Goal: Task Accomplishment & Management: Manage account settings

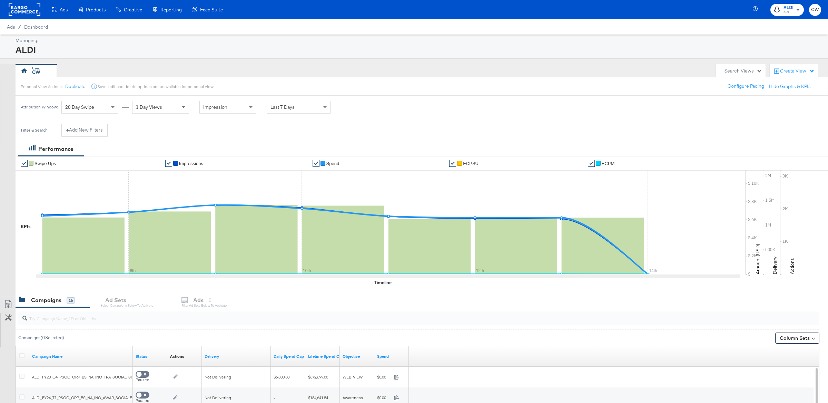
click at [795, 14] on div "button" at bounding box center [798, 11] width 8 height 10
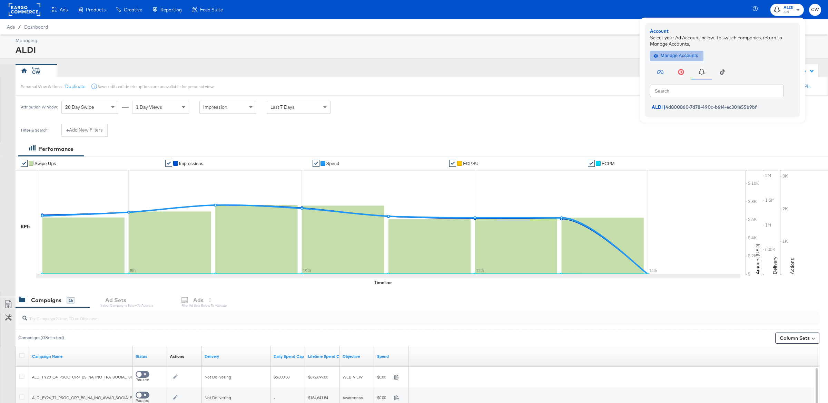
click at [680, 52] on span "Manage Accounts" at bounding box center [676, 56] width 43 height 8
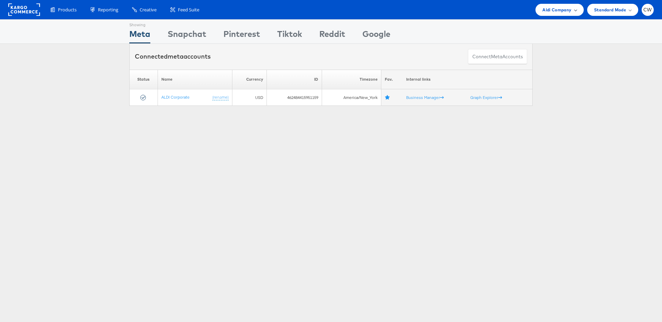
click at [556, 9] on span "Aldi Company" at bounding box center [557, 9] width 29 height 7
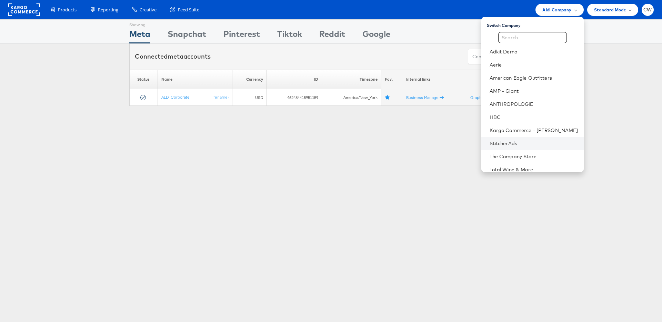
scroll to position [31, 0]
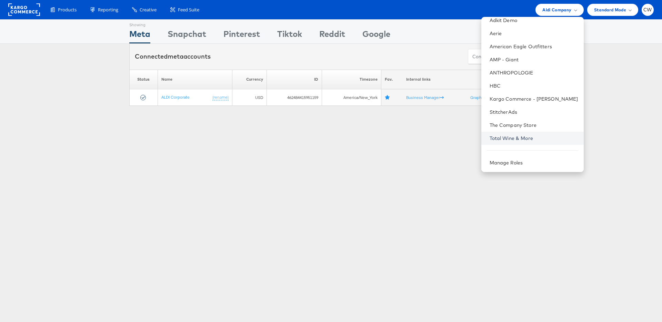
click at [528, 136] on link "Total Wine & More" at bounding box center [534, 138] width 89 height 7
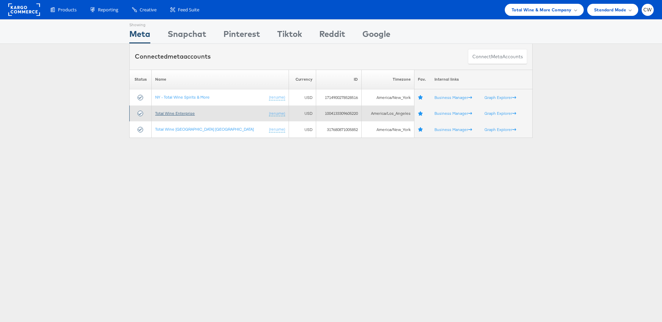
click at [183, 112] on link "Total Wine Enterprise" at bounding box center [175, 113] width 40 height 5
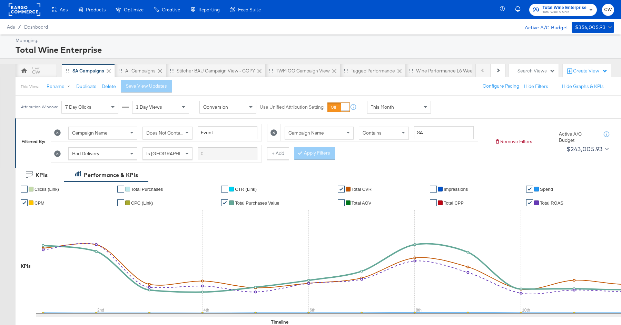
scroll to position [37, 0]
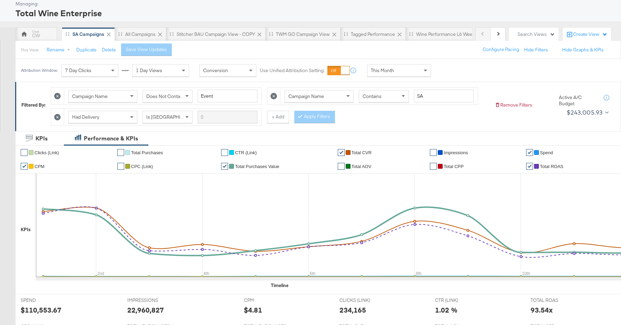
click at [412, 70] on div "This Month" at bounding box center [398, 70] width 63 height 12
click at [455, 72] on div "Aug 14th 2025" at bounding box center [449, 73] width 11 height 6
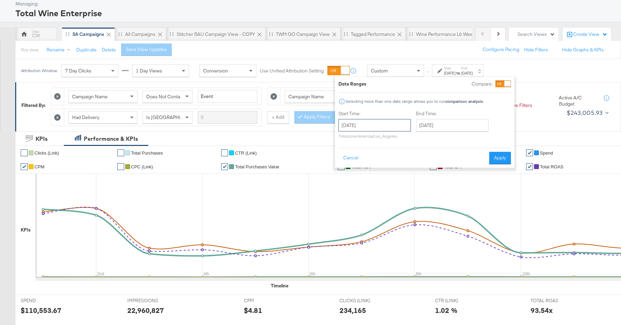
click at [370, 124] on input "August 14th 2025" at bounding box center [374, 125] width 72 height 12
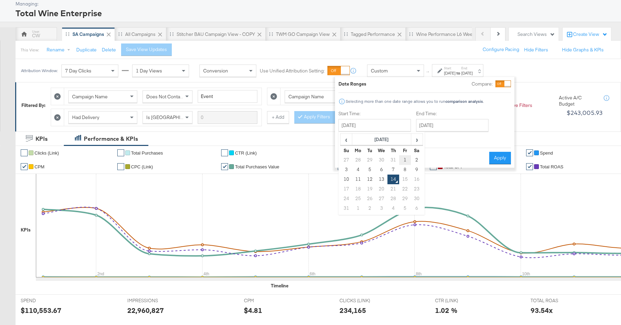
click at [408, 157] on td "1" at bounding box center [405, 160] width 12 height 10
type input "August 1st 2025"
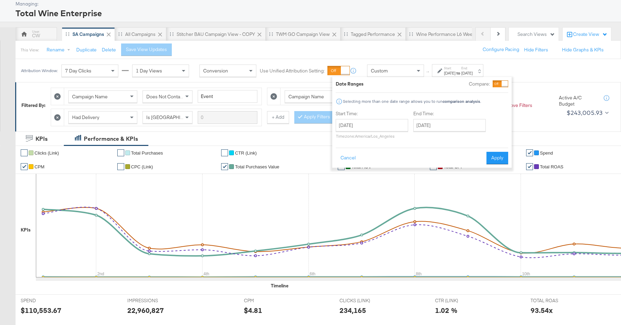
click at [455, 118] on div "End Time: August 14th 2025 ‹ August 2025 › Su Mo Tu We Th Fr Sa 27 28 29 30 31 …" at bounding box center [450, 125] width 75 height 31
click at [457, 123] on input "August 14th 2025" at bounding box center [449, 125] width 72 height 12
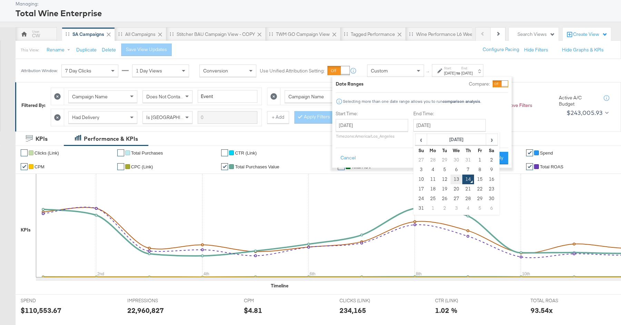
click at [455, 177] on td "13" at bounding box center [456, 180] width 12 height 10
type input "August 13th 2025"
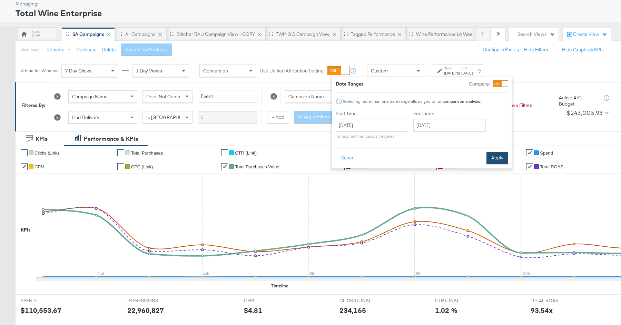
click at [495, 155] on button "Apply" at bounding box center [497, 158] width 22 height 12
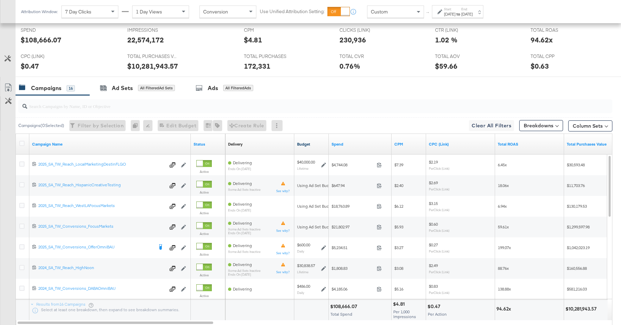
scroll to position [314, 0]
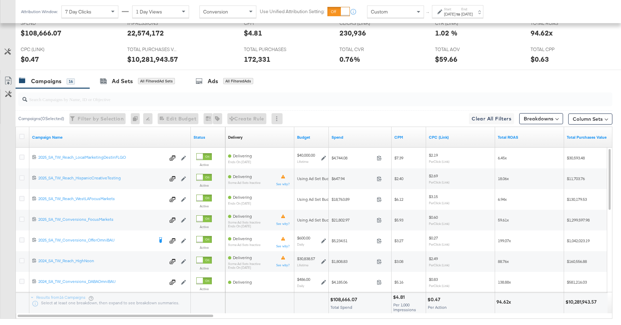
click at [296, 94] on input "search" at bounding box center [292, 96] width 531 height 13
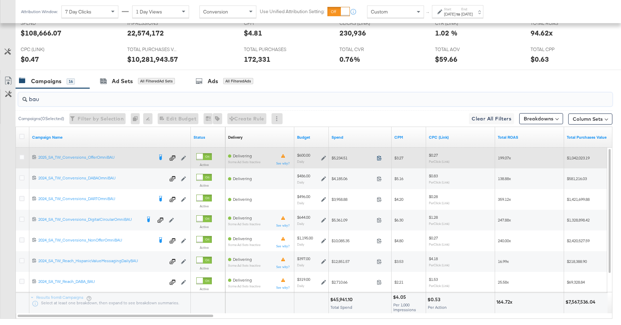
type input "bau"
click at [380, 156] on icon at bounding box center [379, 157] width 5 height 5
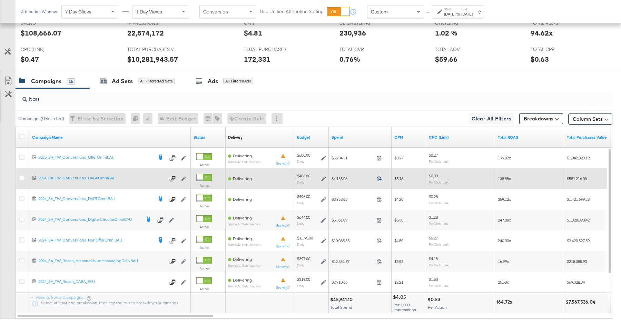
click at [380, 176] on icon at bounding box center [379, 178] width 5 height 5
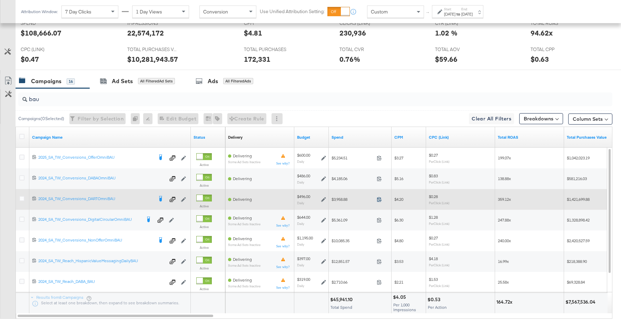
click at [379, 197] on icon at bounding box center [379, 199] width 4 height 5
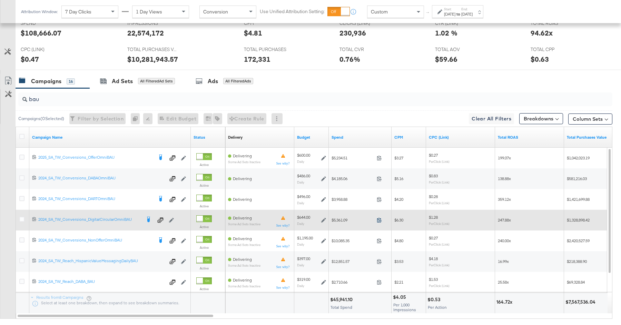
click at [379, 219] on icon at bounding box center [379, 219] width 5 height 5
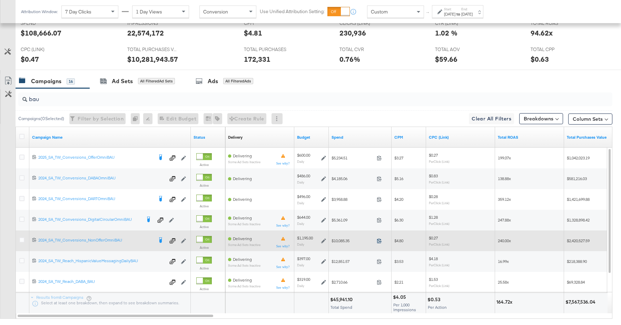
click at [379, 238] on icon at bounding box center [379, 240] width 5 height 5
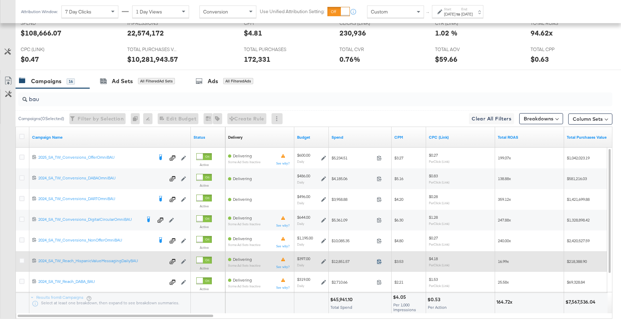
click at [378, 260] on icon at bounding box center [379, 261] width 4 height 5
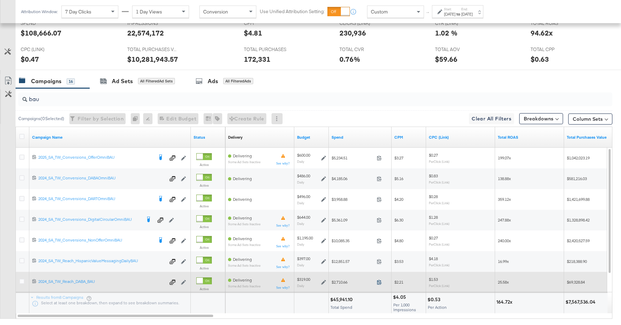
click at [380, 279] on icon at bounding box center [379, 281] width 5 height 5
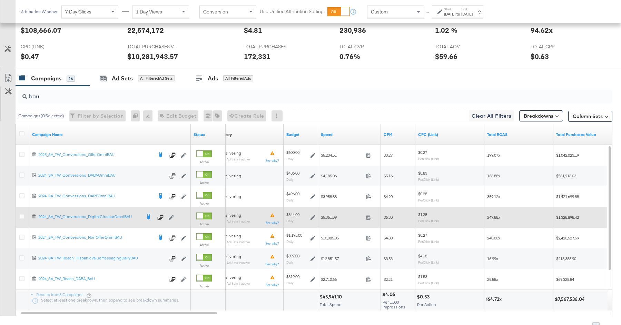
scroll to position [316, 0]
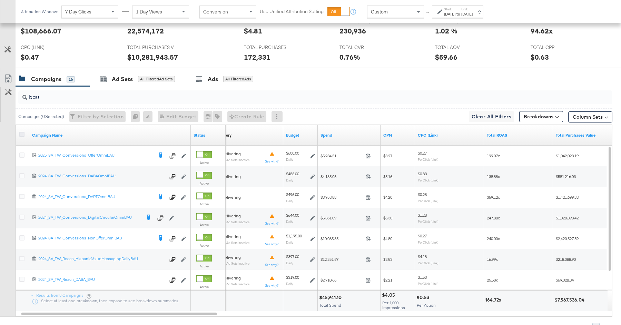
click at [21, 132] on icon at bounding box center [21, 134] width 5 height 5
click at [0, 0] on input "checkbox" at bounding box center [0, 0] width 0 height 0
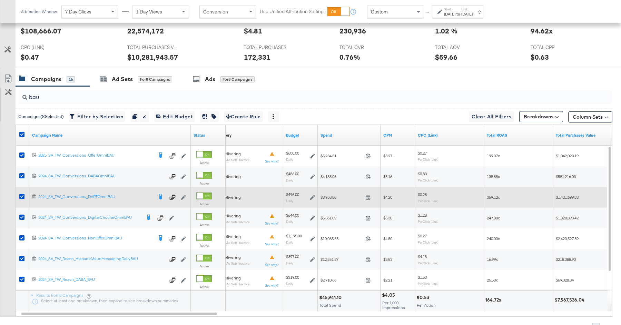
scroll to position [347, 0]
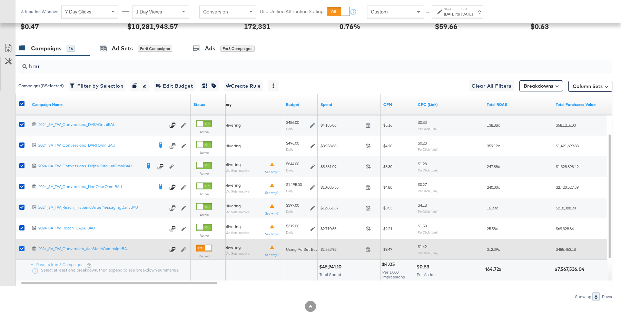
click at [20, 247] on icon at bounding box center [21, 248] width 5 height 5
click at [0, 0] on input "checkbox" at bounding box center [0, 0] width 0 height 0
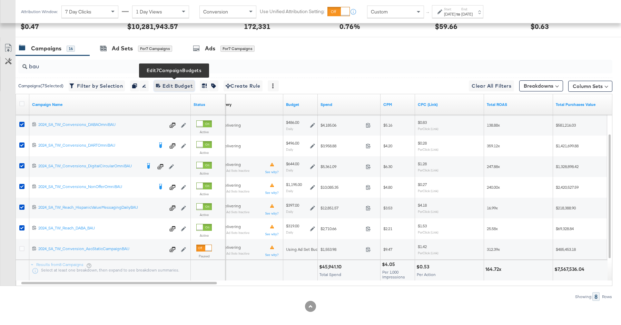
click at [175, 82] on span "Edit 7 Campaign Budgets Edit Budget" at bounding box center [174, 86] width 37 height 9
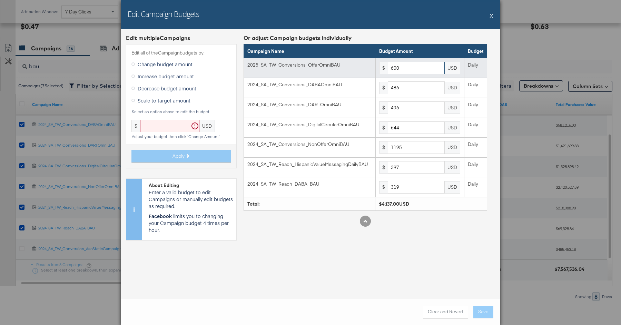
click at [434, 65] on input "600" at bounding box center [416, 68] width 57 height 13
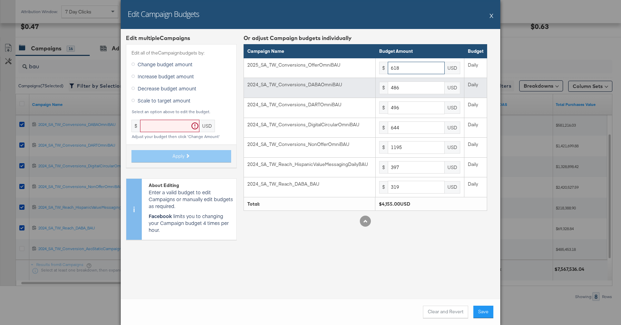
type input "618"
click at [430, 85] on input "486" at bounding box center [416, 87] width 57 height 13
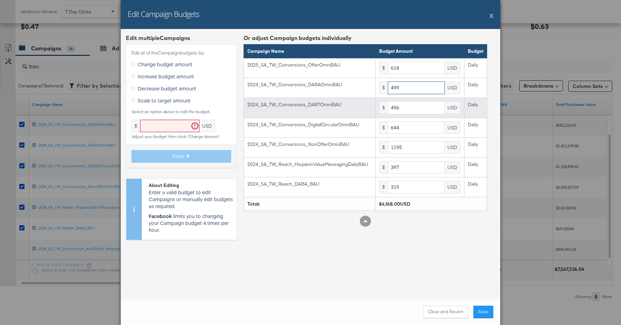
type input "499"
click at [425, 106] on input "496" at bounding box center [416, 107] width 57 height 13
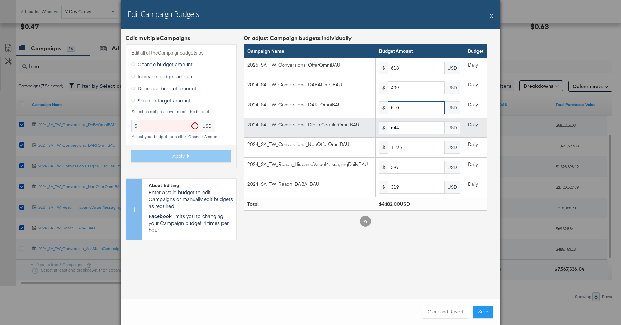
type input "510"
click at [427, 126] on input "644" at bounding box center [416, 127] width 57 height 13
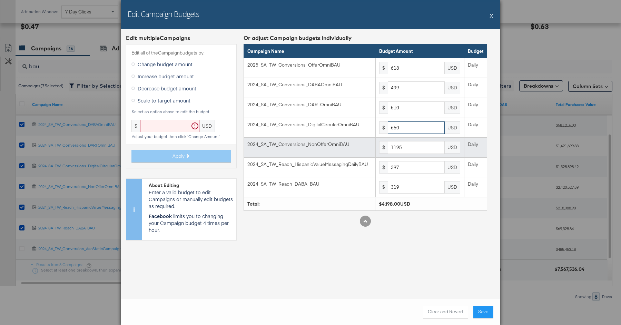
type input "660"
click at [416, 145] on input "1195" at bounding box center [416, 147] width 57 height 13
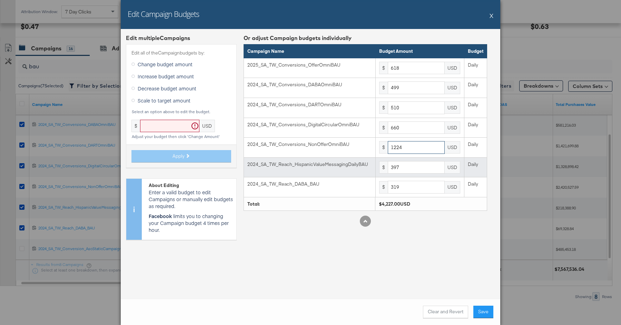
type input "1224"
click at [417, 161] on input "397" at bounding box center [416, 167] width 57 height 13
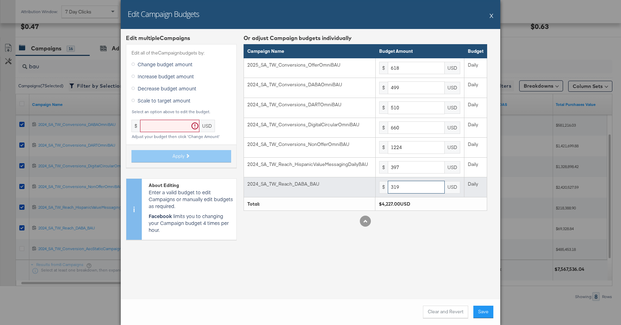
click at [415, 182] on input "319" at bounding box center [416, 187] width 57 height 13
click at [414, 186] on input "319" at bounding box center [416, 187] width 57 height 13
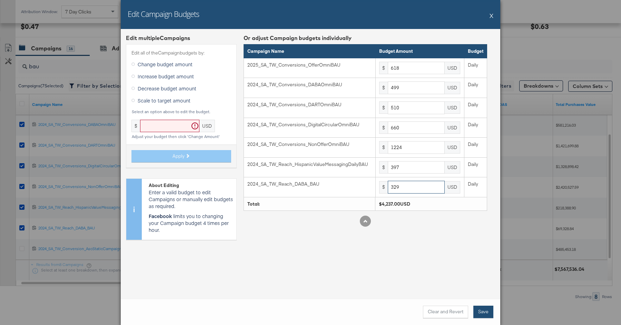
type input "329"
click at [487, 312] on button "Save" at bounding box center [483, 312] width 20 height 12
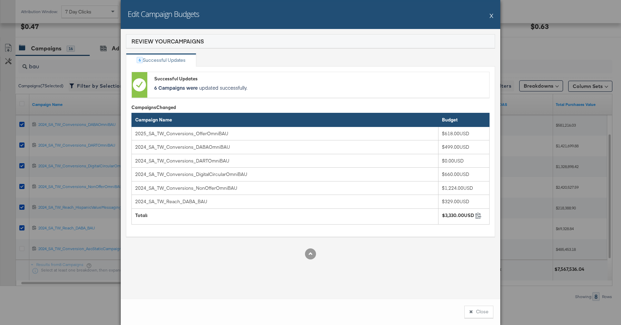
click at [493, 14] on button "X" at bounding box center [491, 16] width 4 height 14
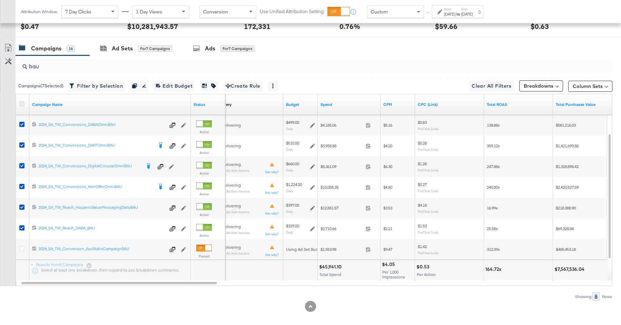
click at [22, 101] on icon at bounding box center [21, 103] width 5 height 5
click at [0, 0] on input "checkbox" at bounding box center [0, 0] width 0 height 0
click at [22, 101] on icon at bounding box center [21, 103] width 5 height 5
click at [0, 0] on input "checkbox" at bounding box center [0, 0] width 0 height 0
click at [67, 61] on input "bau" at bounding box center [292, 63] width 531 height 13
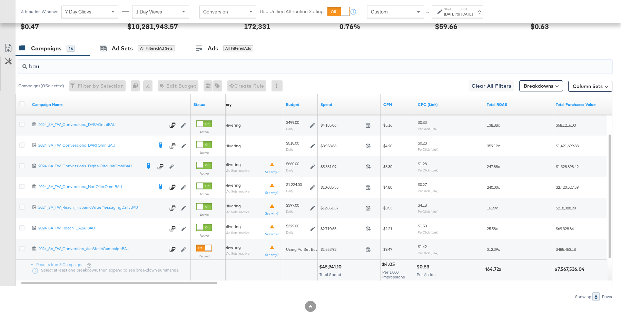
click at [67, 61] on input "bau" at bounding box center [292, 63] width 531 height 13
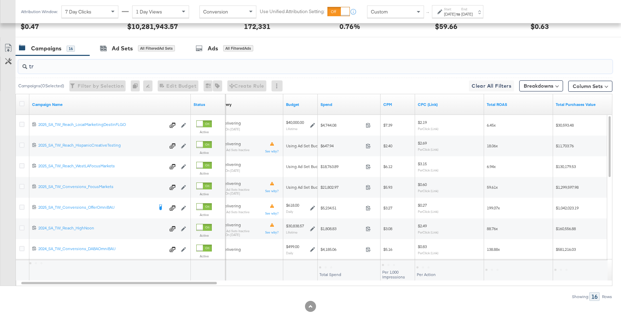
scroll to position [247, 0]
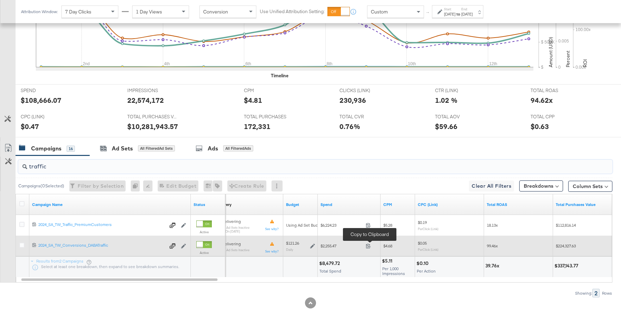
type input "traffic"
click at [371, 244] on span at bounding box center [370, 246] width 15 height 5
click at [312, 244] on icon at bounding box center [312, 246] width 5 height 5
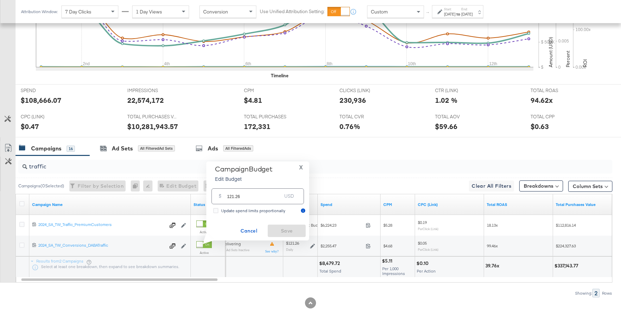
click at [261, 193] on input "121.26" at bounding box center [254, 193] width 54 height 15
click at [261, 194] on input "121.26" at bounding box center [254, 193] width 54 height 15
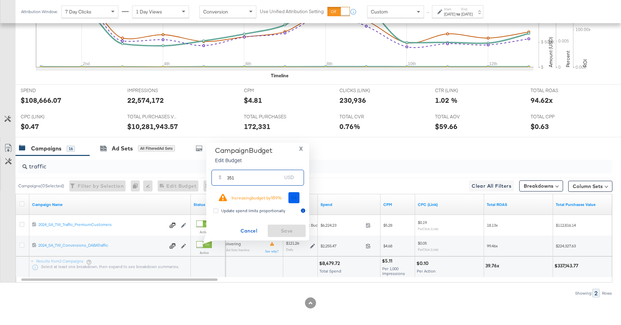
type input "351"
click at [295, 198] on span "Ok" at bounding box center [294, 197] width 6 height 5
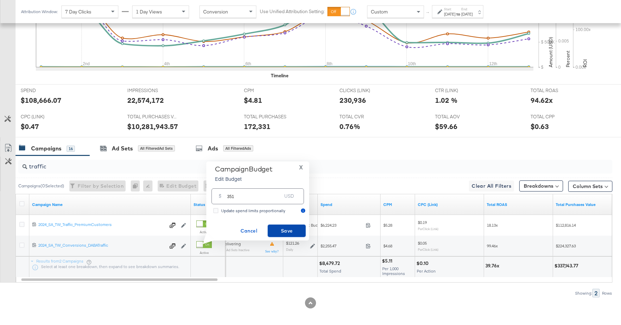
click at [288, 232] on span "Save" at bounding box center [286, 231] width 32 height 9
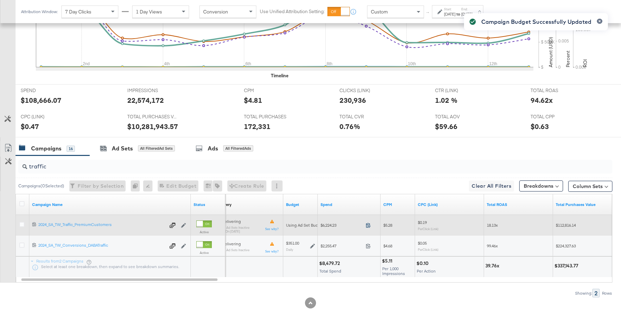
click at [369, 225] on icon at bounding box center [368, 224] width 5 height 5
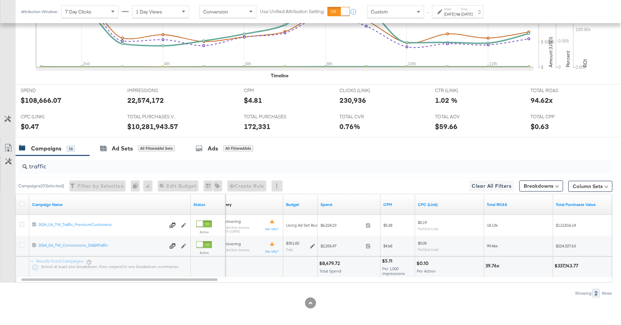
click at [143, 165] on input "traffic" at bounding box center [292, 163] width 531 height 13
drag, startPoint x: 142, startPoint y: 165, endPoint x: 138, endPoint y: 162, distance: 4.8
click at [142, 165] on input "traffic" at bounding box center [292, 163] width 531 height 13
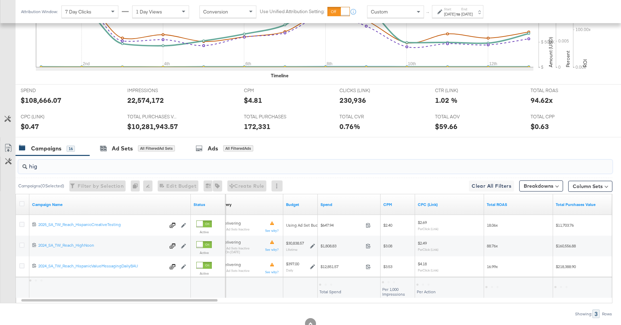
scroll to position [226, 0]
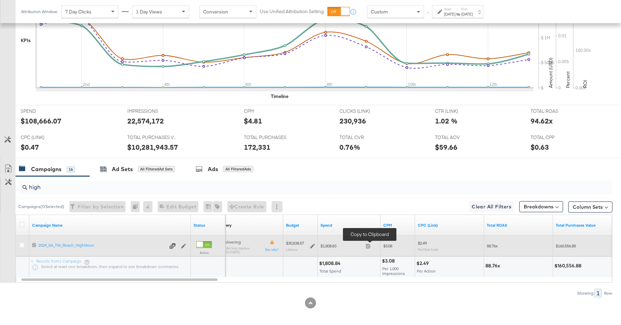
click at [373, 245] on span at bounding box center [370, 246] width 15 height 5
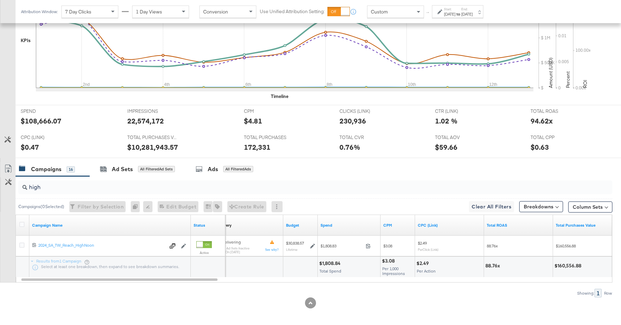
click at [71, 186] on input "high" at bounding box center [292, 184] width 531 height 13
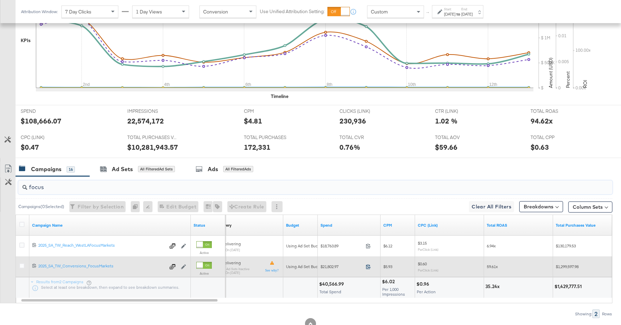
click at [369, 264] on icon at bounding box center [368, 266] width 5 height 5
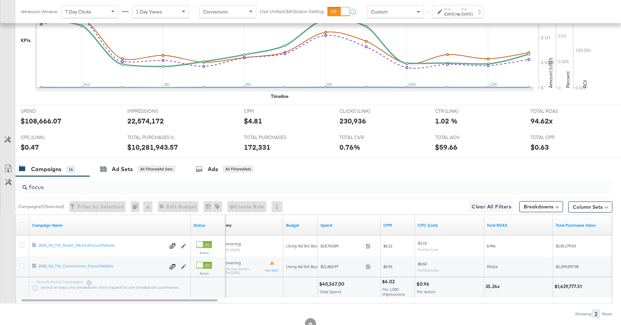
click at [135, 182] on input "focus" at bounding box center [292, 184] width 531 height 13
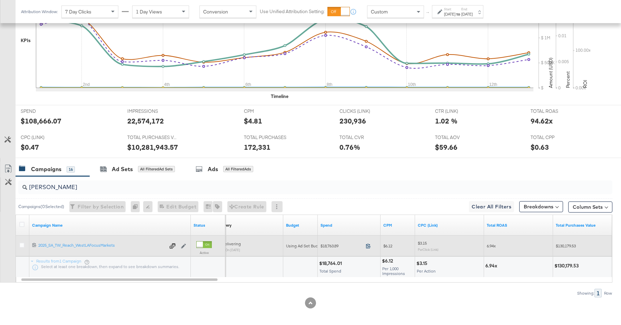
click at [369, 244] on icon at bounding box center [368, 245] width 5 height 5
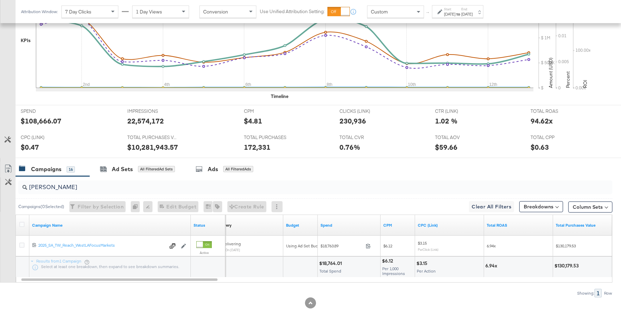
click at [68, 187] on input "wes" at bounding box center [292, 184] width 531 height 13
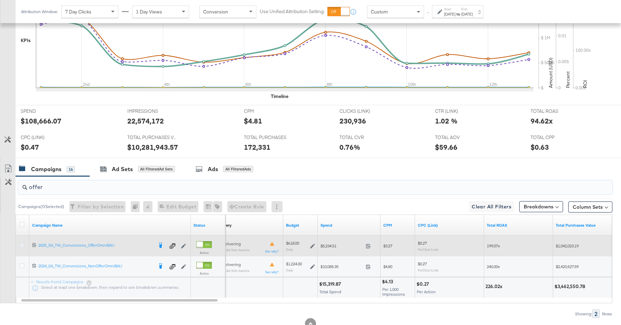
type input "offer"
click at [23, 244] on icon at bounding box center [21, 244] width 5 height 5
click at [0, 0] on input "checkbox" at bounding box center [0, 0] width 0 height 0
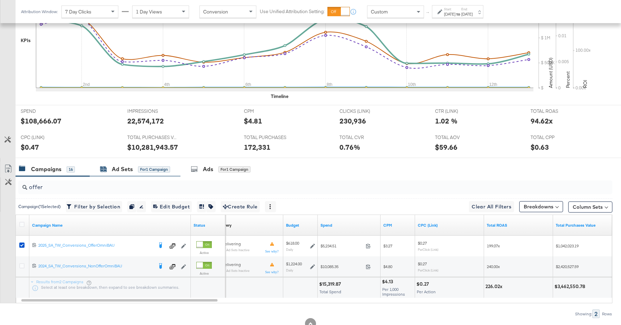
click at [132, 170] on div "Ad Sets" at bounding box center [122, 169] width 21 height 8
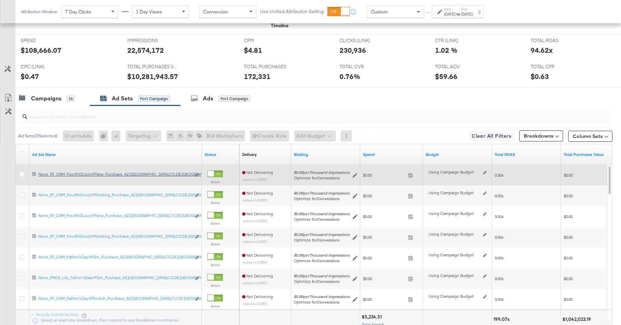
scroll to position [308, 0]
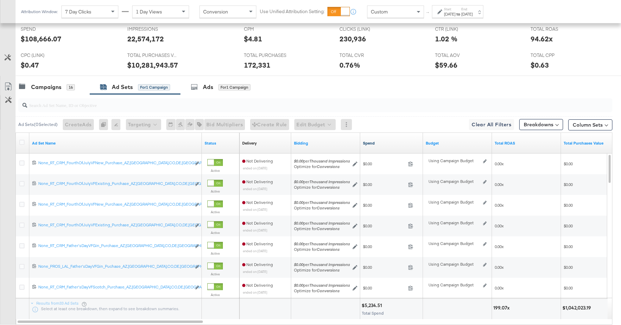
click at [374, 142] on link "Spend" at bounding box center [391, 143] width 57 height 6
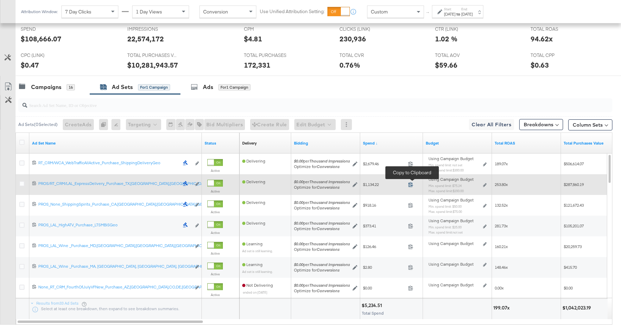
click at [411, 183] on icon at bounding box center [410, 184] width 5 height 5
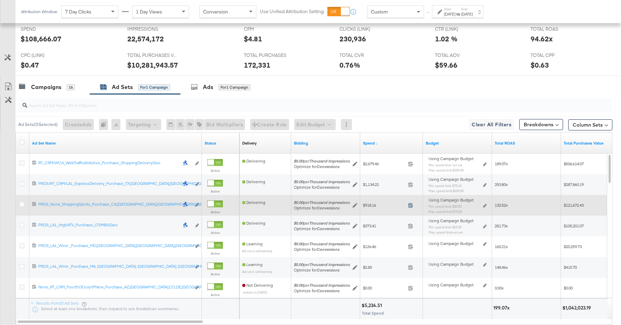
click at [412, 202] on icon at bounding box center [410, 204] width 5 height 5
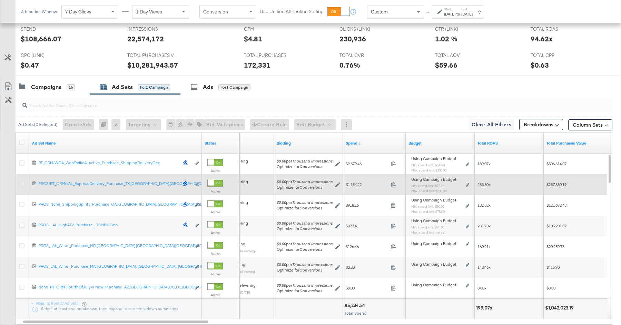
click at [22, 181] on icon at bounding box center [21, 183] width 5 height 5
click at [0, 0] on input "checkbox" at bounding box center [0, 0] width 0 height 0
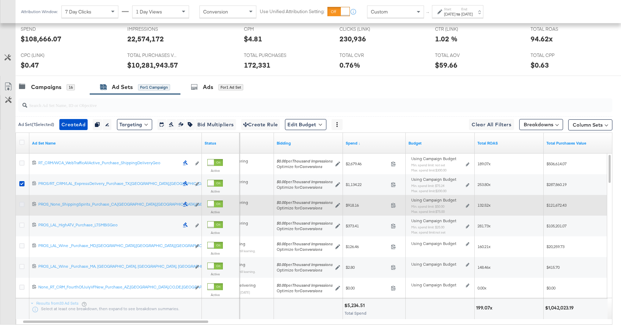
click at [21, 202] on icon at bounding box center [21, 204] width 5 height 5
click at [0, 0] on input "checkbox" at bounding box center [0, 0] width 0 height 0
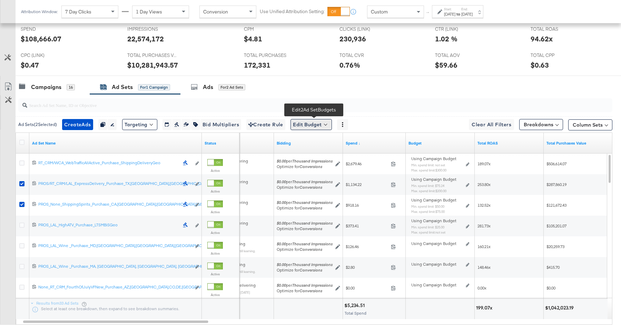
click at [330, 124] on button "Edit Budget" at bounding box center [310, 124] width 41 height 11
click at [324, 153] on span "Edit Ad Set Spend Limits" at bounding box center [319, 156] width 51 height 9
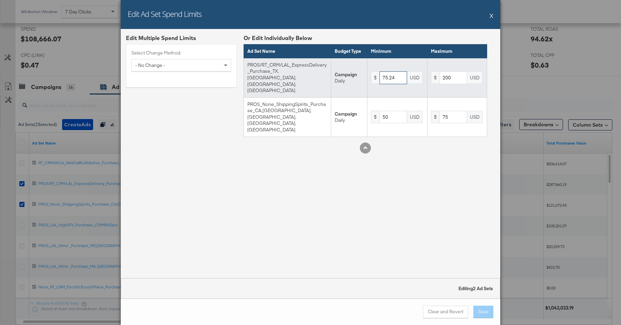
click at [395, 71] on input "75.24" at bounding box center [393, 77] width 28 height 13
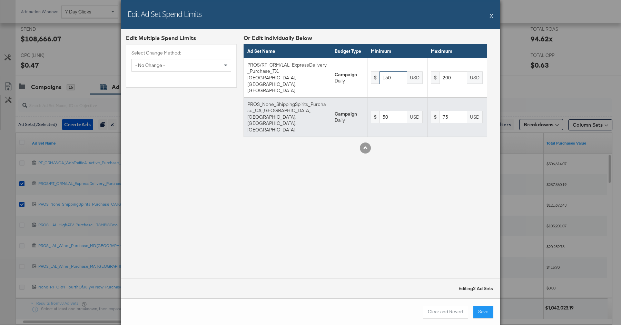
type input "150"
click at [394, 111] on input "50" at bounding box center [393, 117] width 28 height 13
type input "150"
click at [451, 111] on input "75" at bounding box center [453, 117] width 28 height 13
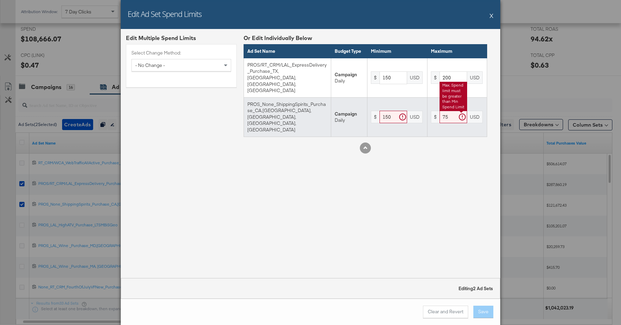
click at [451, 111] on input "75" at bounding box center [453, 117] width 28 height 13
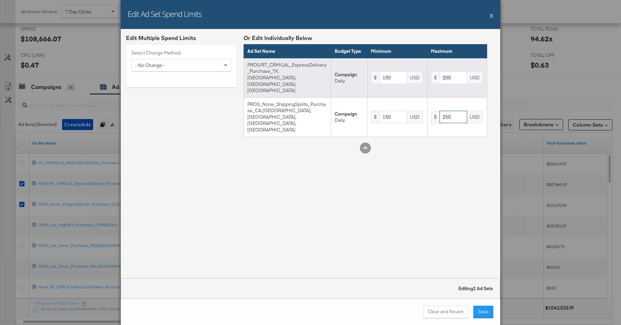
type input "250"
click at [458, 71] on input "200" at bounding box center [453, 77] width 28 height 13
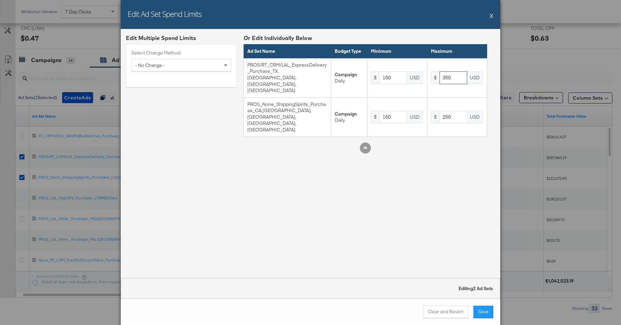
scroll to position [343, 0]
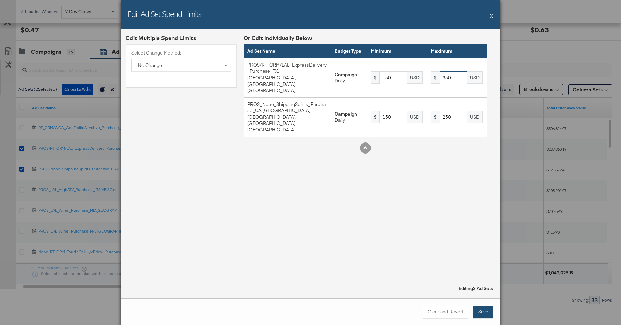
type input "350"
click at [476, 313] on button "Save" at bounding box center [483, 312] width 20 height 12
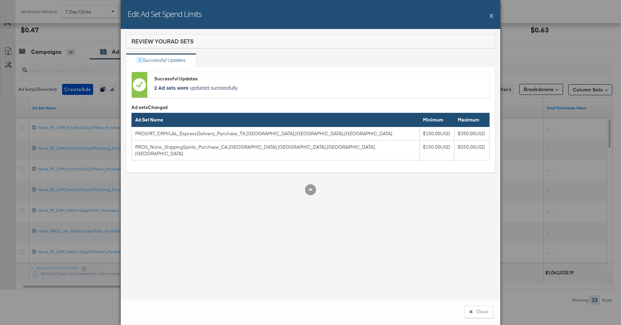
click at [493, 16] on div "Edit Ad Set Spend Limits X" at bounding box center [310, 14] width 379 height 29
click at [490, 16] on button "X" at bounding box center [491, 16] width 4 height 14
